Goal: Task Accomplishment & Management: Use online tool/utility

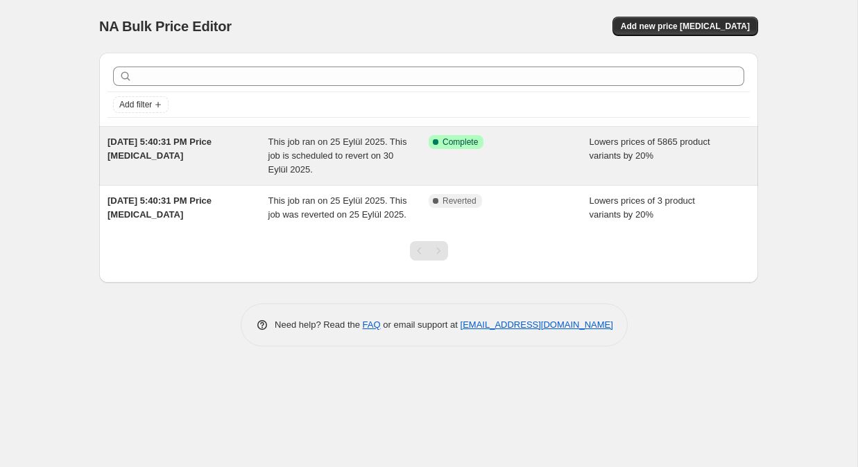
click at [196, 149] on div "[DATE] 5:40:31 PM Price [MEDICAL_DATA]" at bounding box center [187, 156] width 161 height 42
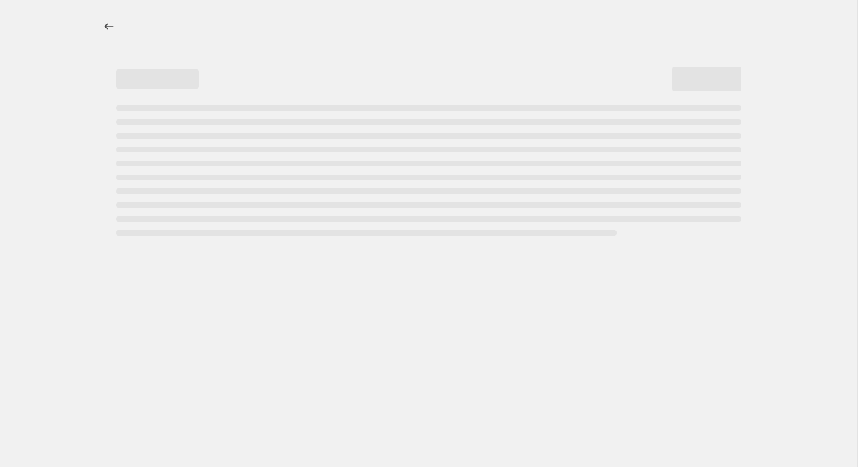
select select "percentage"
select select "collection"
select select "not_equal"
select select "collection"
select select "not_equal"
